Goal: Task Accomplishment & Management: Use online tool/utility

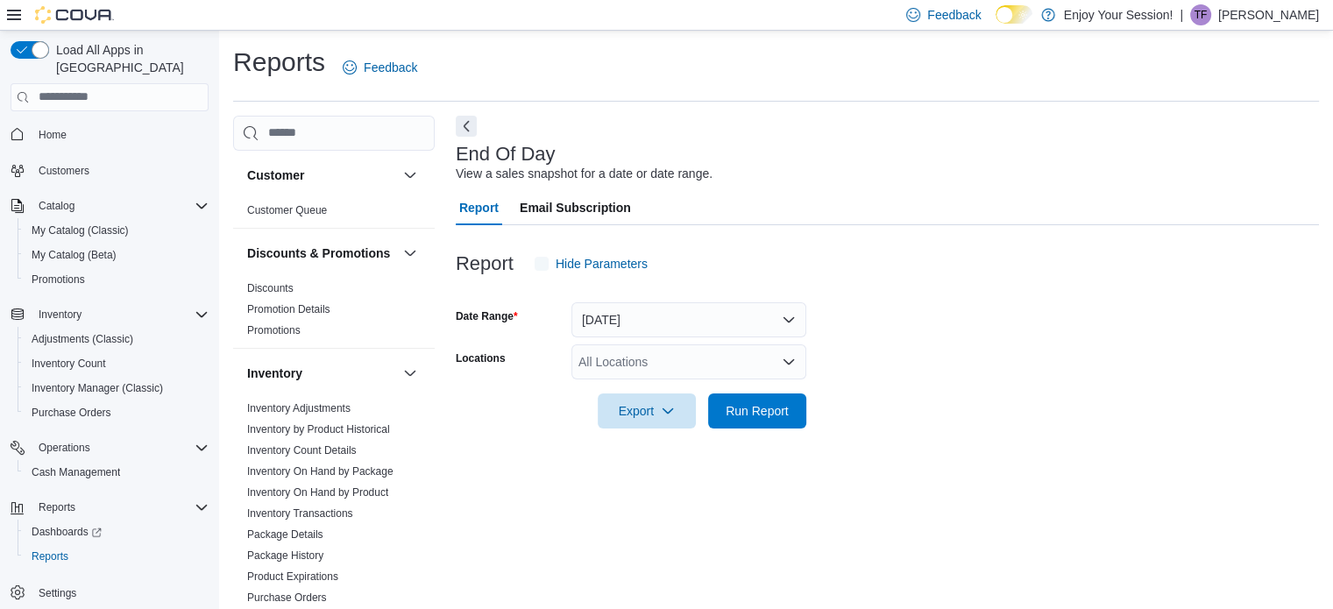
scroll to position [11, 0]
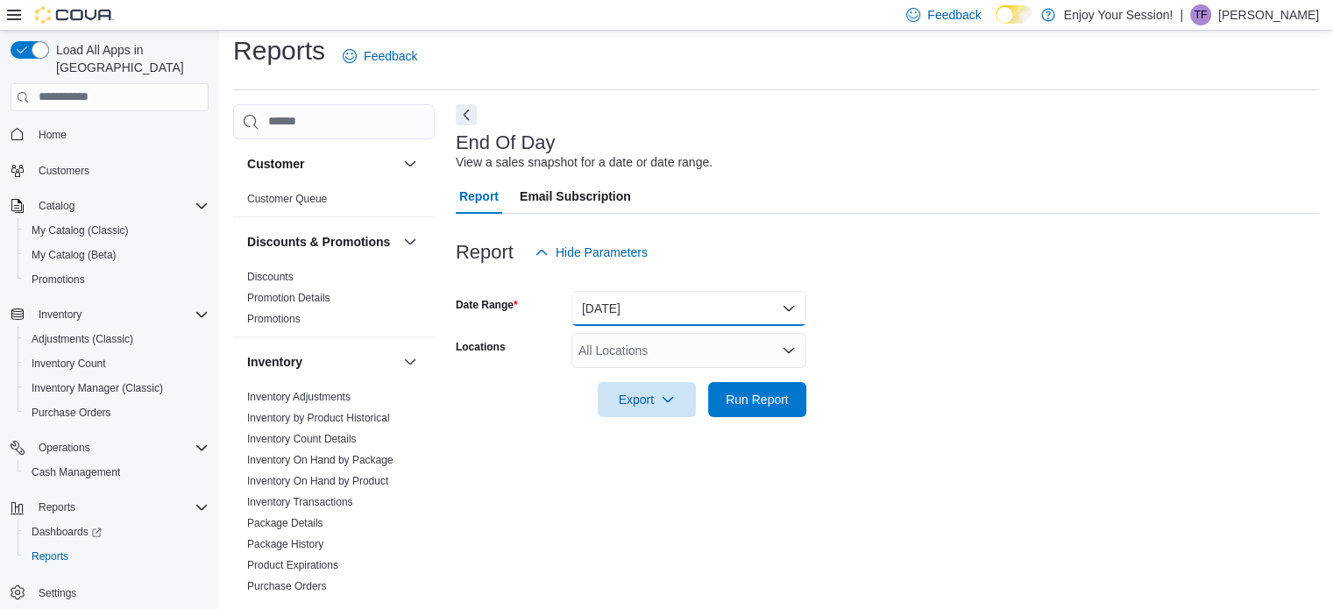
click at [663, 299] on button "[DATE]" at bounding box center [689, 308] width 235 height 35
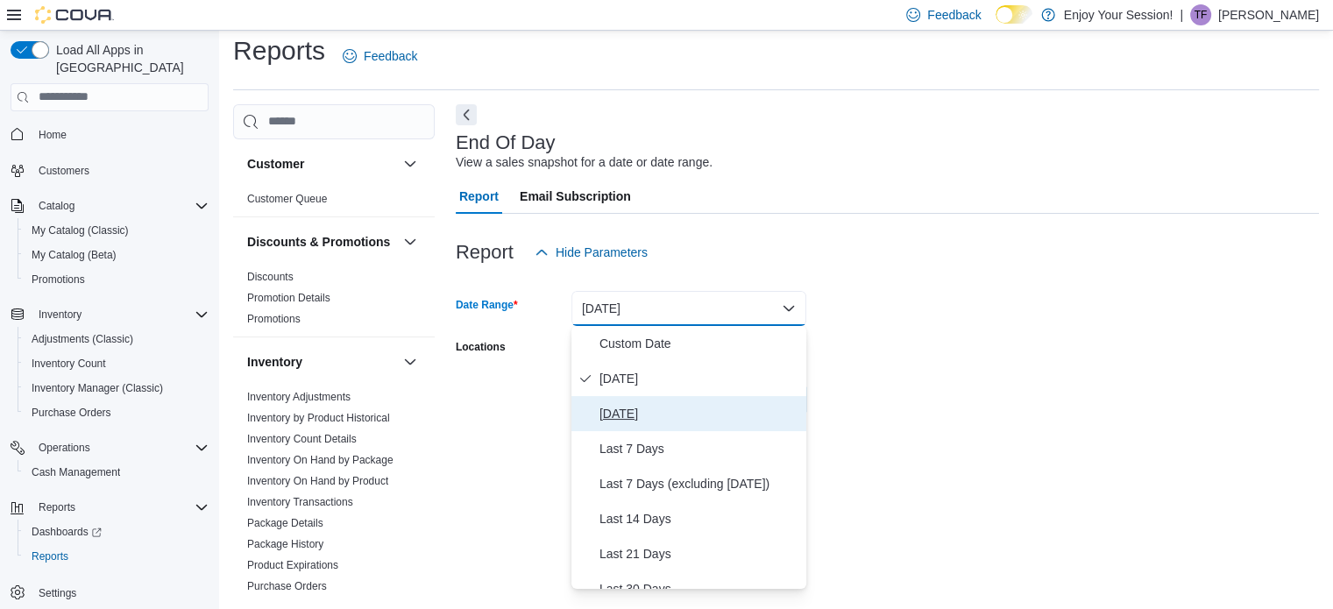
click at [640, 409] on span "[DATE]" at bounding box center [700, 413] width 200 height 21
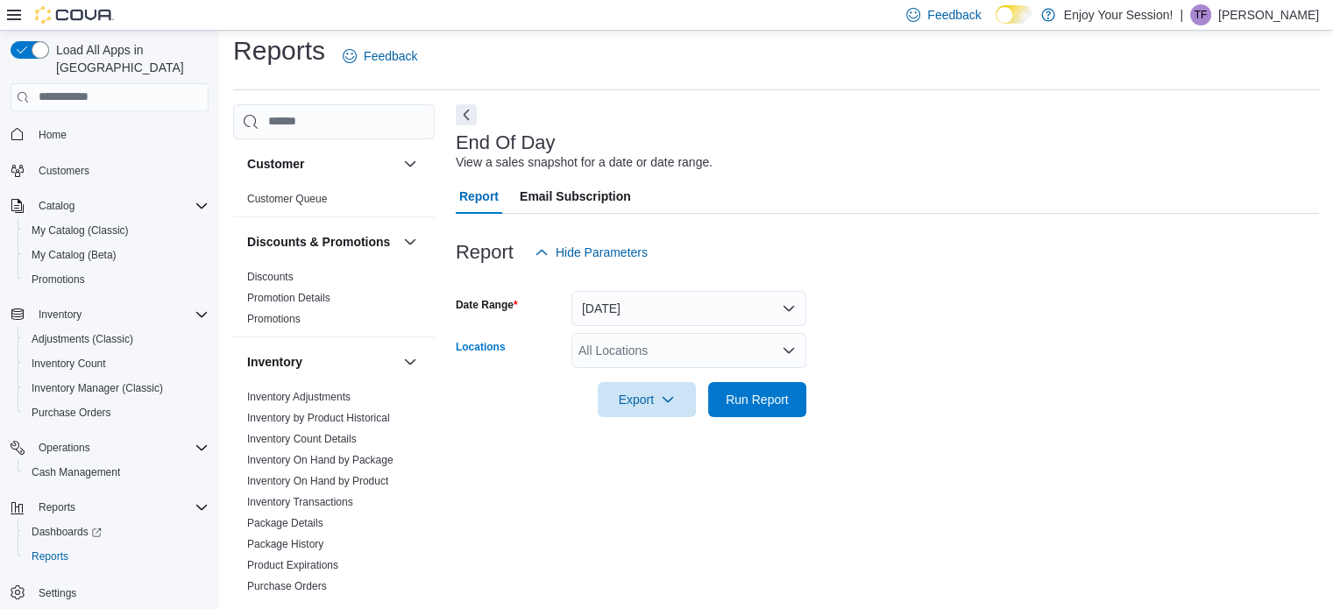
click at [648, 349] on div "All Locations" at bounding box center [689, 350] width 235 height 35
type input "***"
click at [651, 374] on span "Welland" at bounding box center [631, 381] width 44 height 18
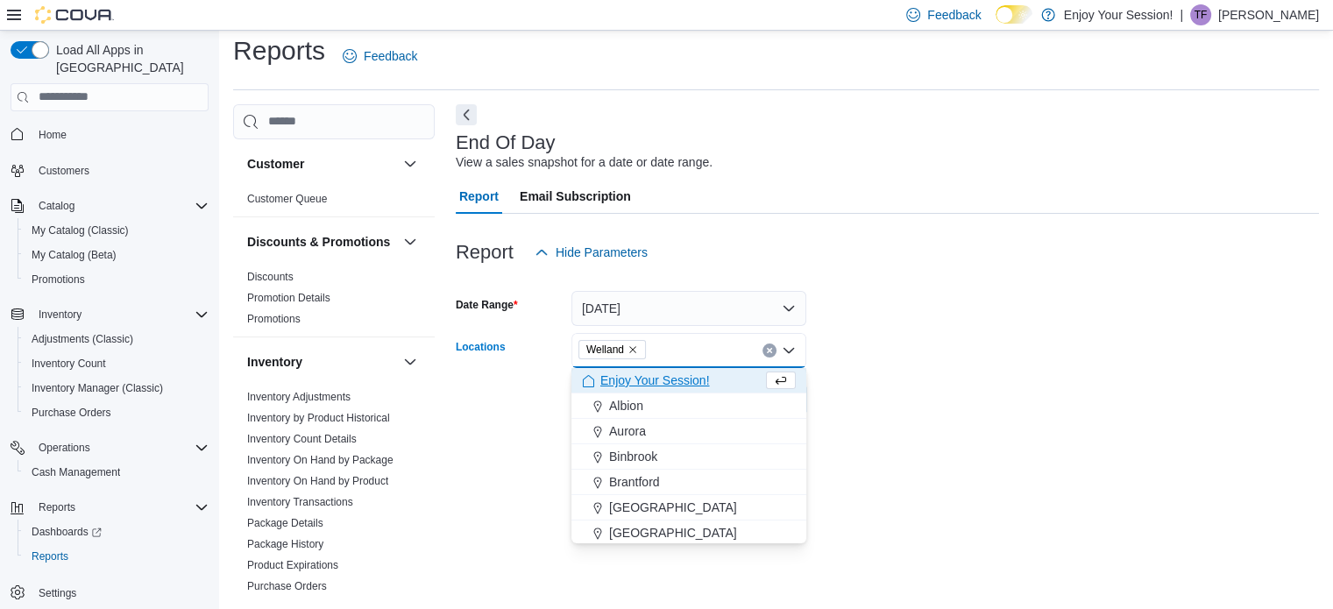
click at [905, 306] on form "Date Range [DATE] Locations [GEOGRAPHIC_DATA] Combo box. Selected. [GEOGRAPHIC_…" at bounding box center [887, 343] width 863 height 147
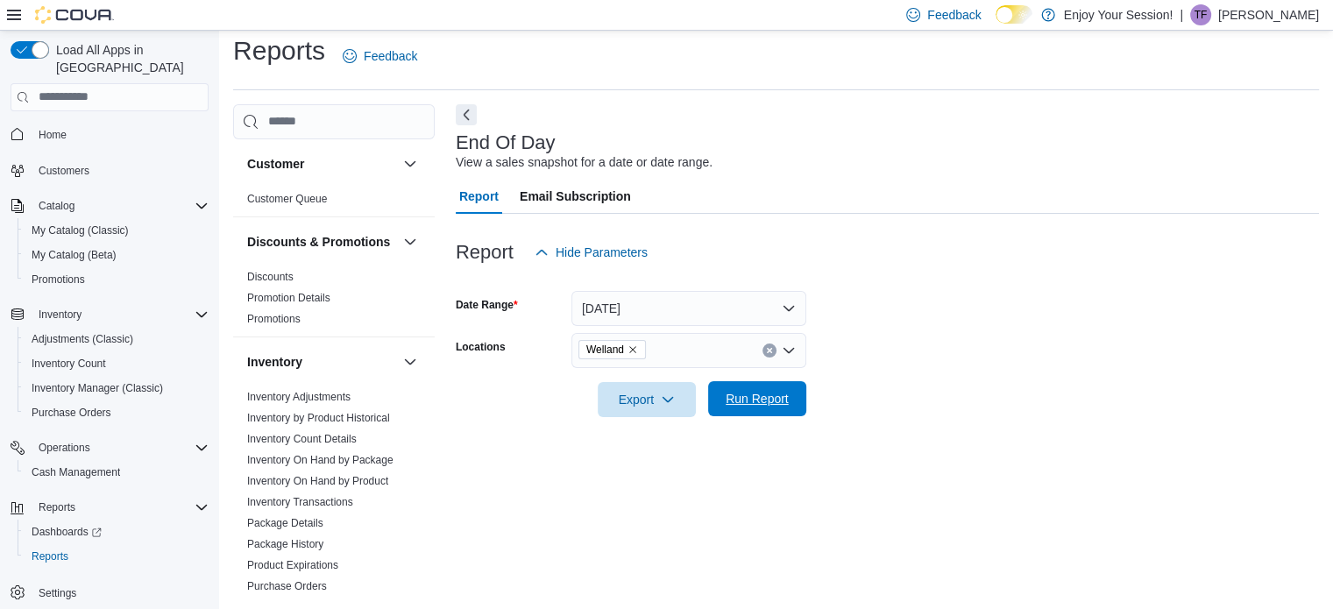
click at [744, 396] on span "Run Report" at bounding box center [757, 399] width 63 height 18
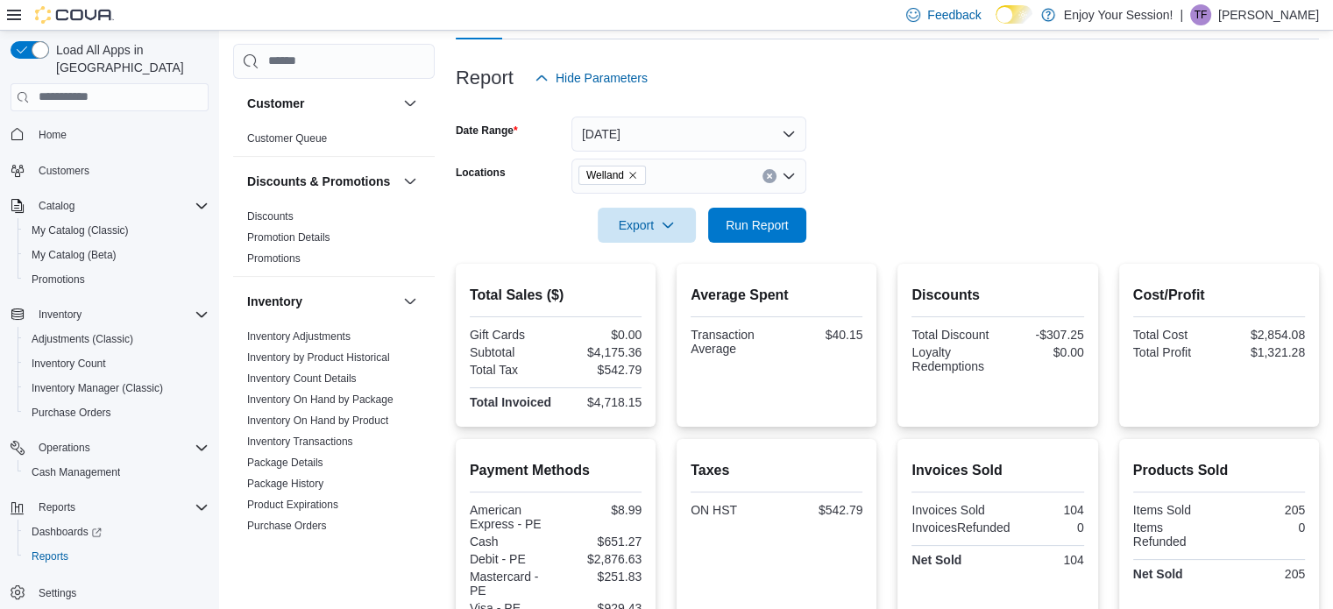
scroll to position [145, 0]
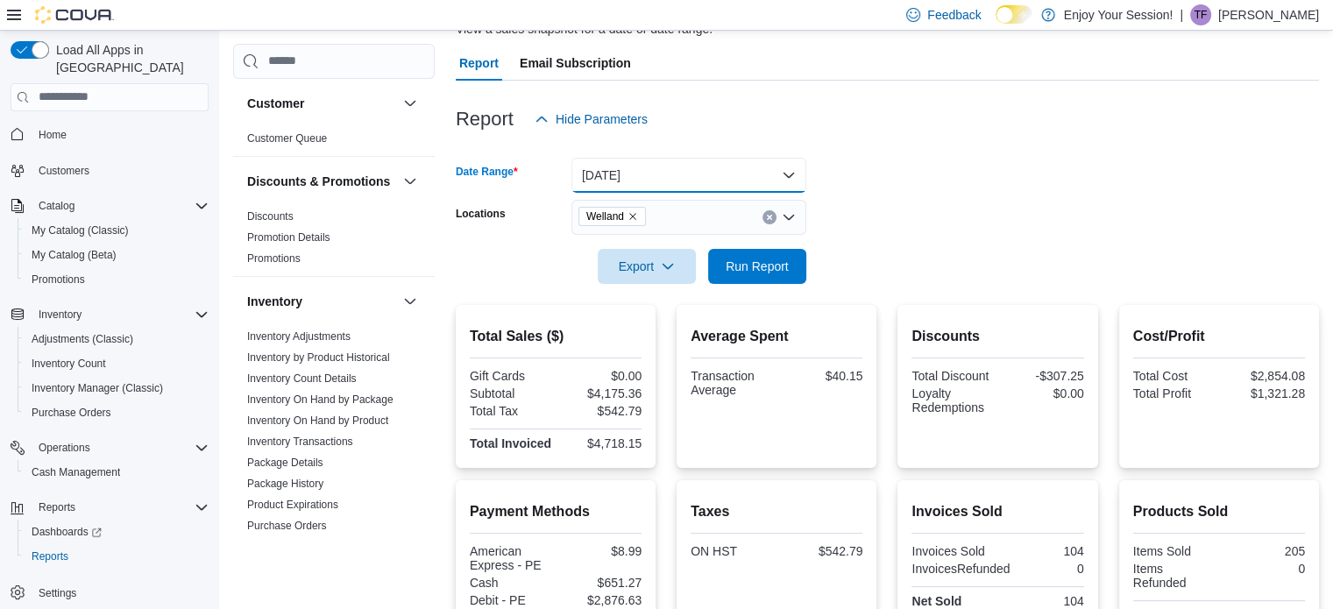
click at [617, 174] on button "[DATE]" at bounding box center [689, 175] width 235 height 35
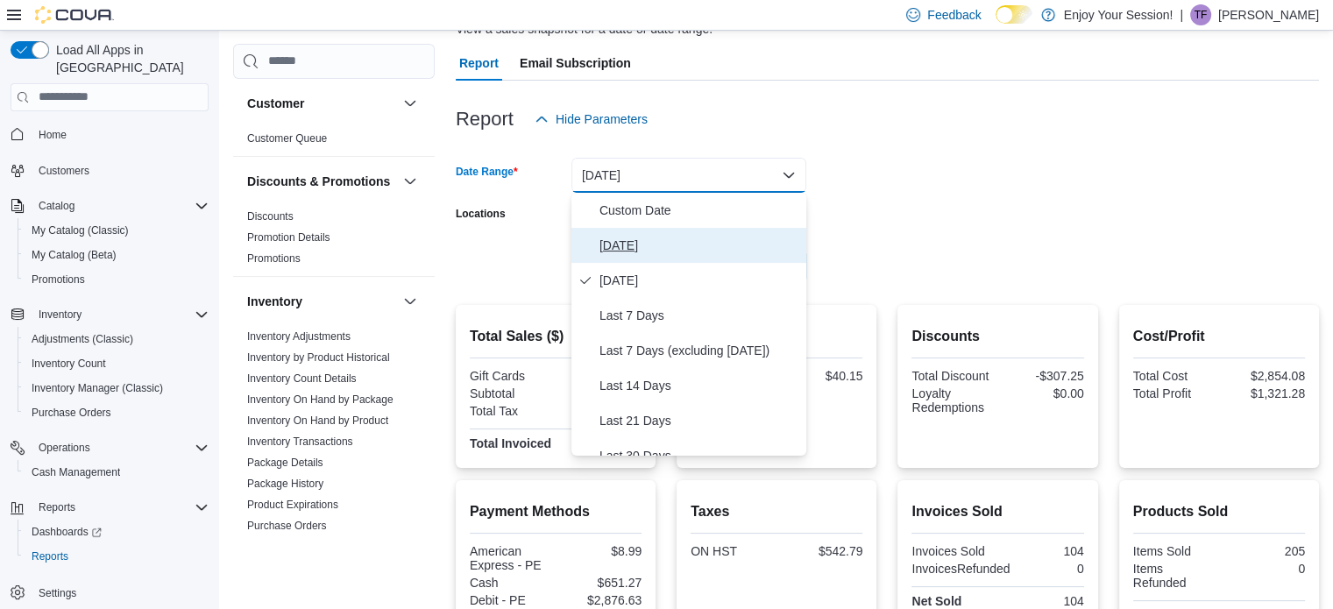
click at [625, 241] on span "[DATE]" at bounding box center [700, 245] width 200 height 21
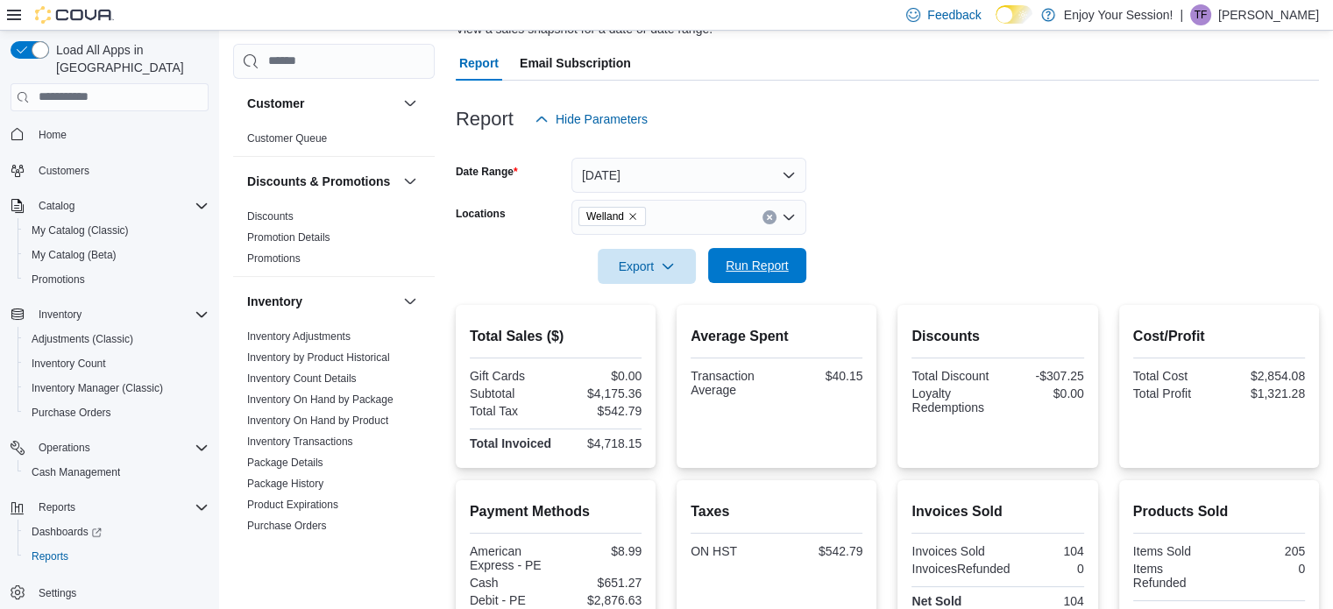
click at [775, 265] on span "Run Report" at bounding box center [757, 266] width 63 height 18
